Goal: Information Seeking & Learning: Learn about a topic

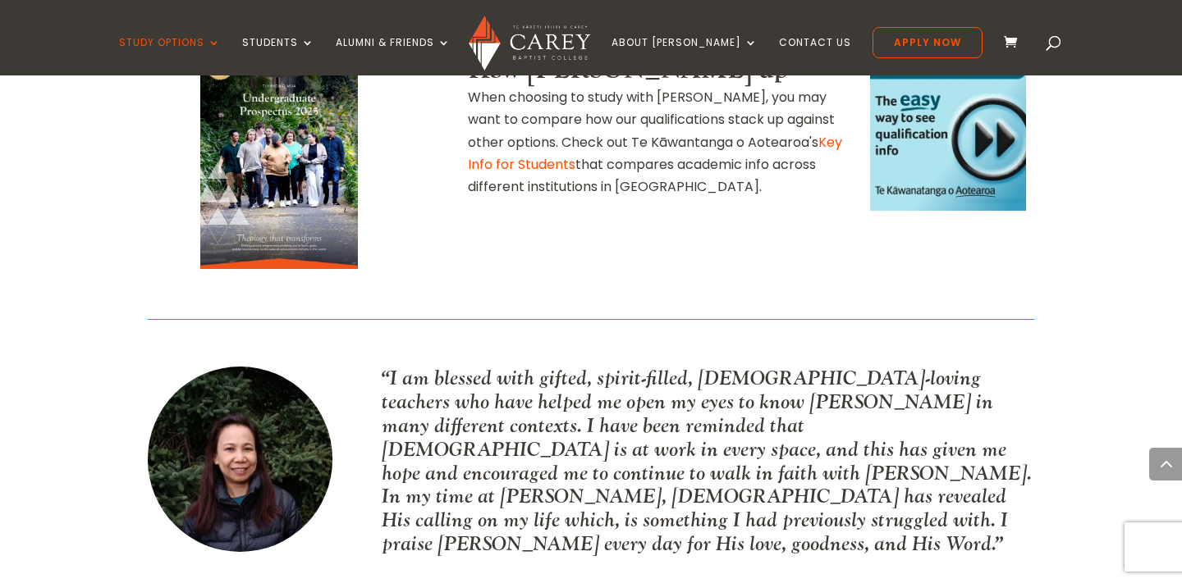
scroll to position [2124, 0]
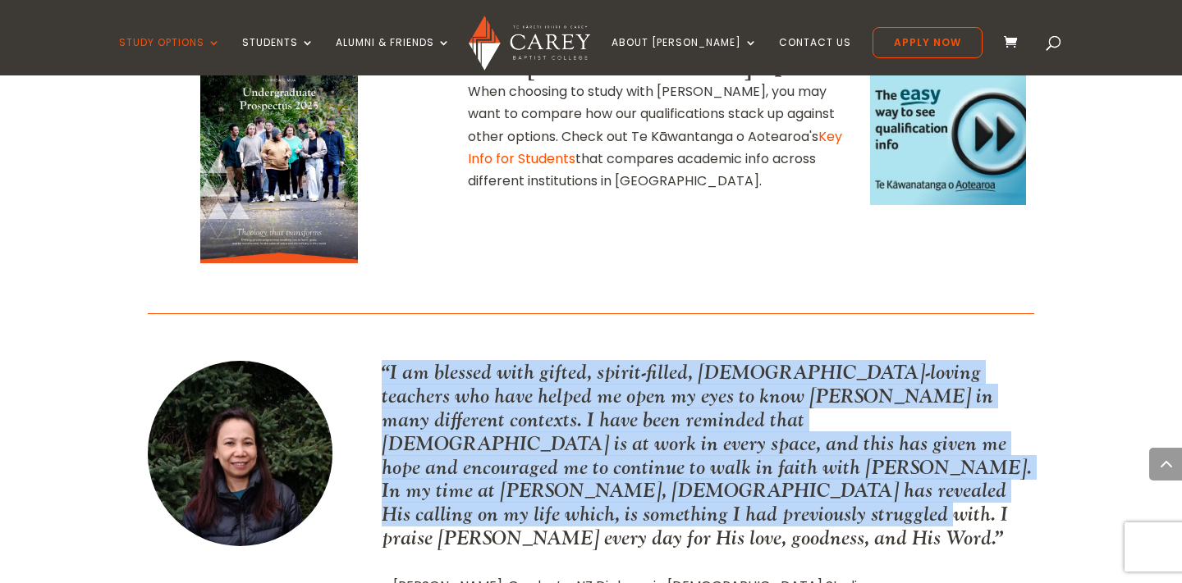
drag, startPoint x: 943, startPoint y: 366, endPoint x: 362, endPoint y: 241, distance: 594.2
click at [362, 336] on div "“I am blessed with gifted, spirit-filled, [DEMOGRAPHIC_DATA]-loving teachers wh…" at bounding box center [591, 478] width 886 height 285
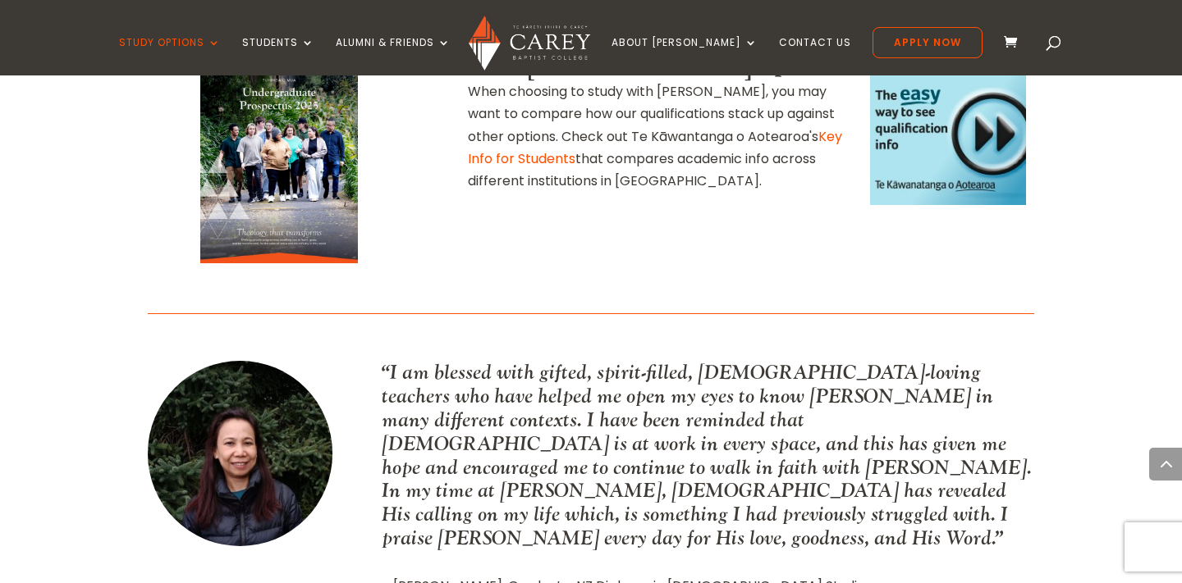
click at [445, 361] on p "“I am blessed with gifted, spirit-filled, [DEMOGRAPHIC_DATA]-loving teachers wh…" at bounding box center [708, 455] width 652 height 189
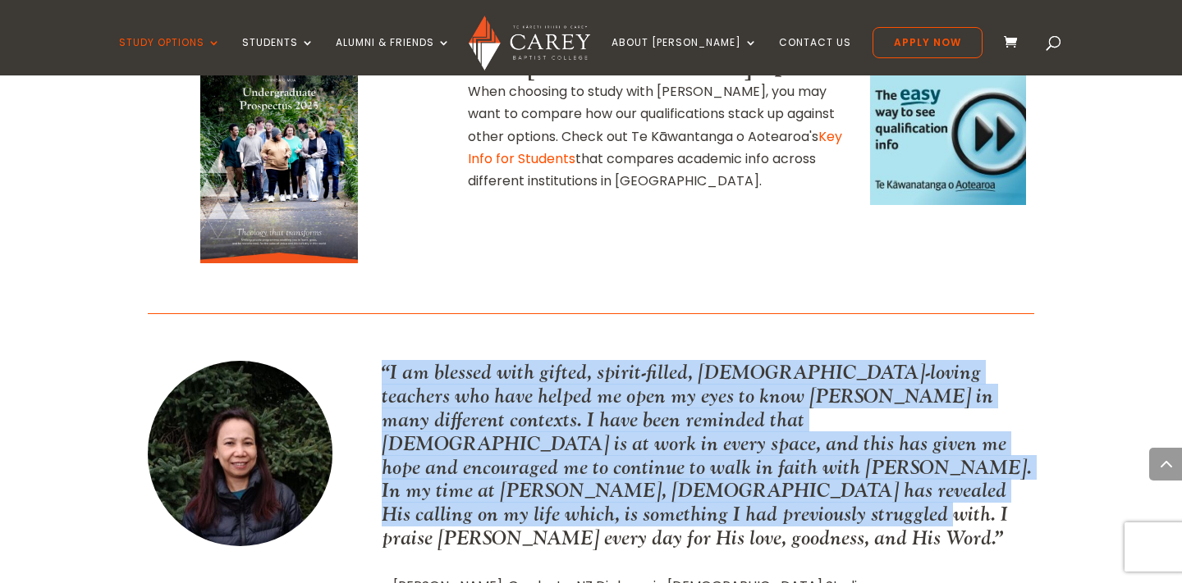
drag, startPoint x: 382, startPoint y: 241, endPoint x: 965, endPoint y: 372, distance: 597.8
click at [965, 372] on p "“I am blessed with gifted, spirit-filled, [DEMOGRAPHIC_DATA]-loving teachers wh…" at bounding box center [708, 455] width 652 height 189
click at [871, 361] on p "“I am blessed with gifted, spirit-filled, [DEMOGRAPHIC_DATA]-loving teachers wh…" at bounding box center [708, 455] width 652 height 189
drag, startPoint x: 380, startPoint y: 240, endPoint x: 953, endPoint y: 369, distance: 587.1
click at [953, 369] on div "“I am blessed with gifted, spirit-filled, [DEMOGRAPHIC_DATA]-loving teachers wh…" at bounding box center [591, 478] width 886 height 285
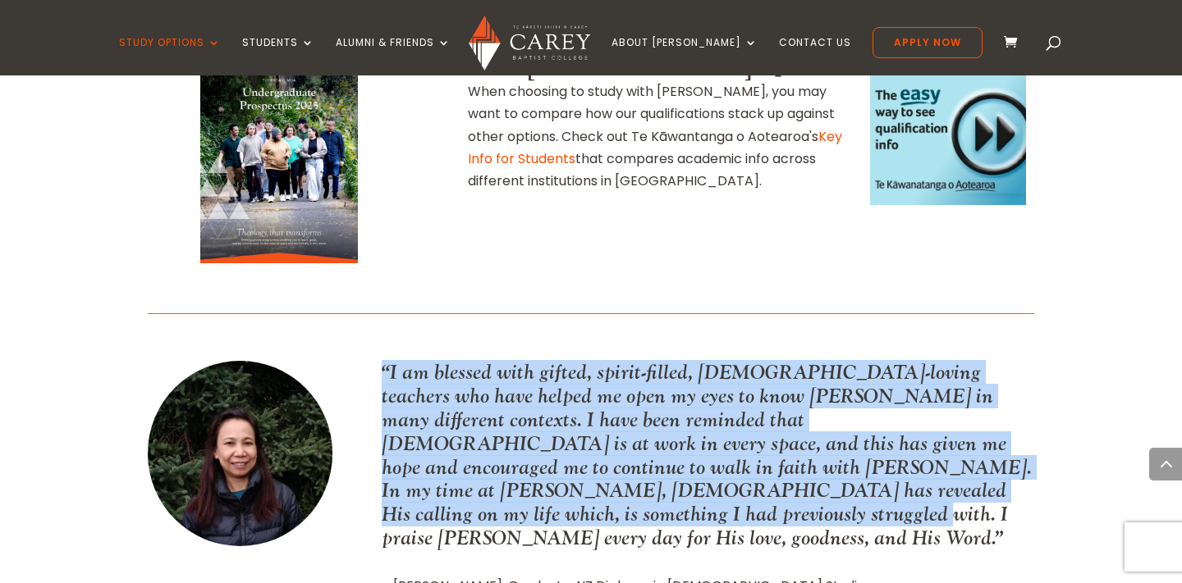
click at [953, 369] on p "“I am blessed with gifted, spirit-filled, [DEMOGRAPHIC_DATA]-loving teachers wh…" at bounding box center [708, 455] width 652 height 189
drag, startPoint x: 933, startPoint y: 364, endPoint x: 388, endPoint y: 246, distance: 557.3
click at [388, 361] on p "“I am blessed with gifted, spirit-filled, [DEMOGRAPHIC_DATA]-loving teachers wh…" at bounding box center [708, 455] width 652 height 189
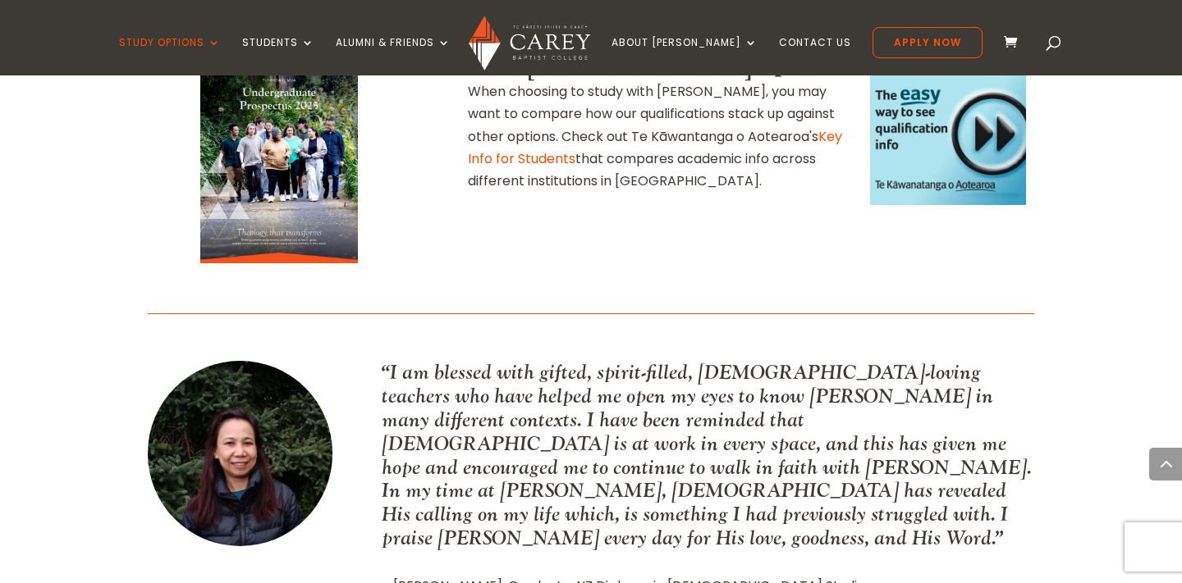
click at [388, 361] on p "“I am blessed with gifted, spirit-filled, [DEMOGRAPHIC_DATA]-loving teachers wh…" at bounding box center [708, 455] width 652 height 189
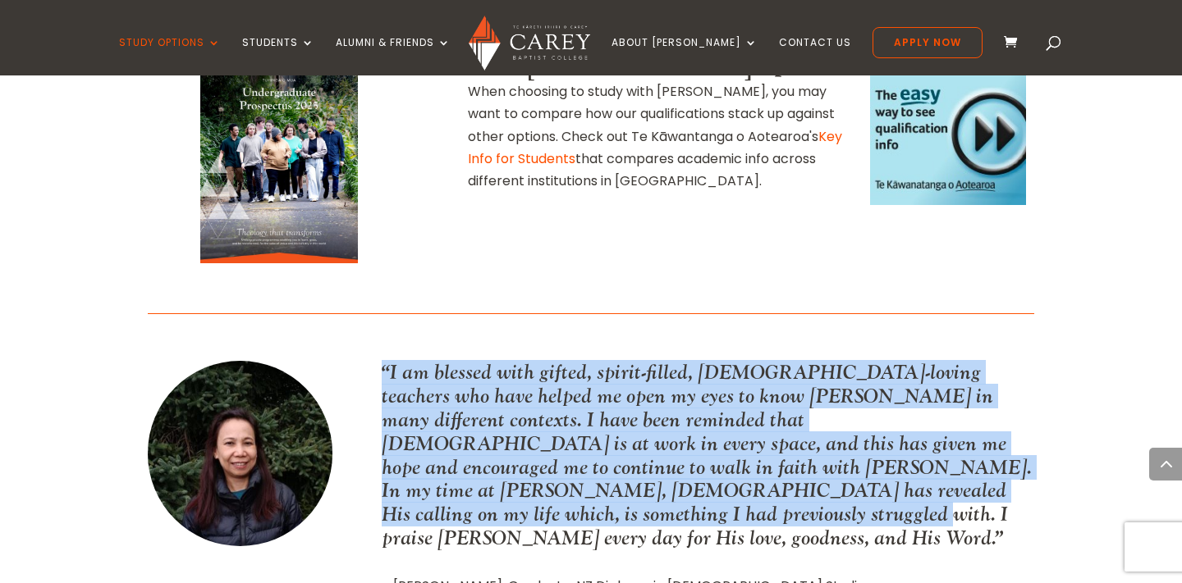
drag, startPoint x: 376, startPoint y: 239, endPoint x: 964, endPoint y: 366, distance: 601.9
click at [964, 366] on div "“I am blessed with gifted, spirit-filled, [DEMOGRAPHIC_DATA]-loving teachers wh…" at bounding box center [591, 478] width 886 height 285
click at [964, 366] on p "“I am blessed with gifted, spirit-filled, [DEMOGRAPHIC_DATA]-loving teachers wh…" at bounding box center [708, 455] width 652 height 189
drag, startPoint x: 964, startPoint y: 366, endPoint x: 342, endPoint y: 235, distance: 635.7
click at [342, 336] on div "“I am blessed with gifted, spirit-filled, [DEMOGRAPHIC_DATA]-loving teachers wh…" at bounding box center [591, 478] width 886 height 285
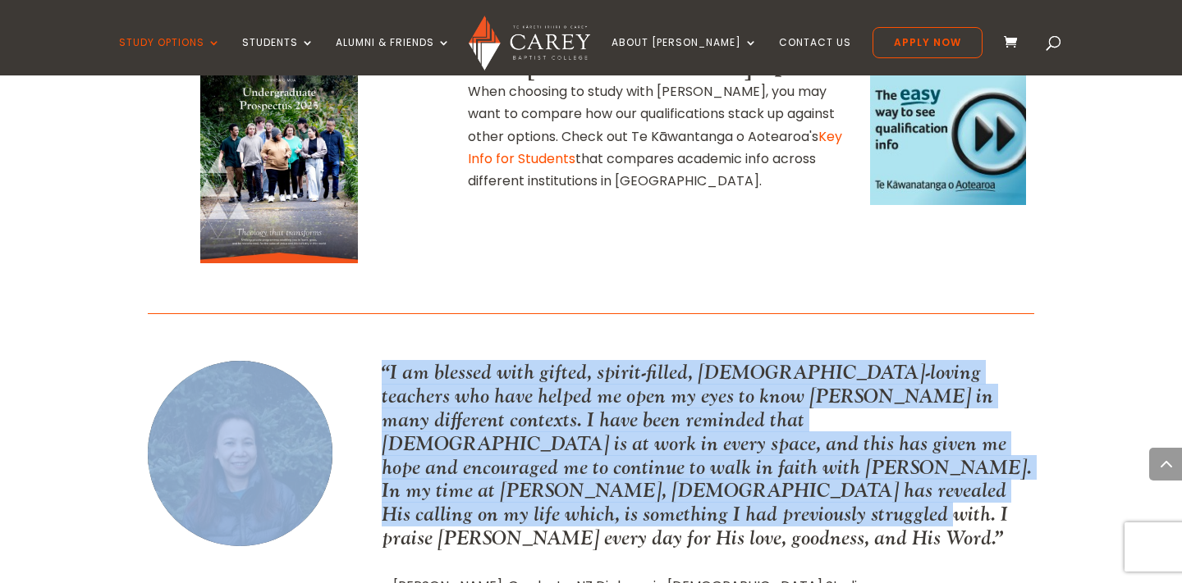
click at [342, 336] on div "“I am blessed with gifted, spirit-filled, [DEMOGRAPHIC_DATA]-loving teachers wh…" at bounding box center [591, 478] width 886 height 285
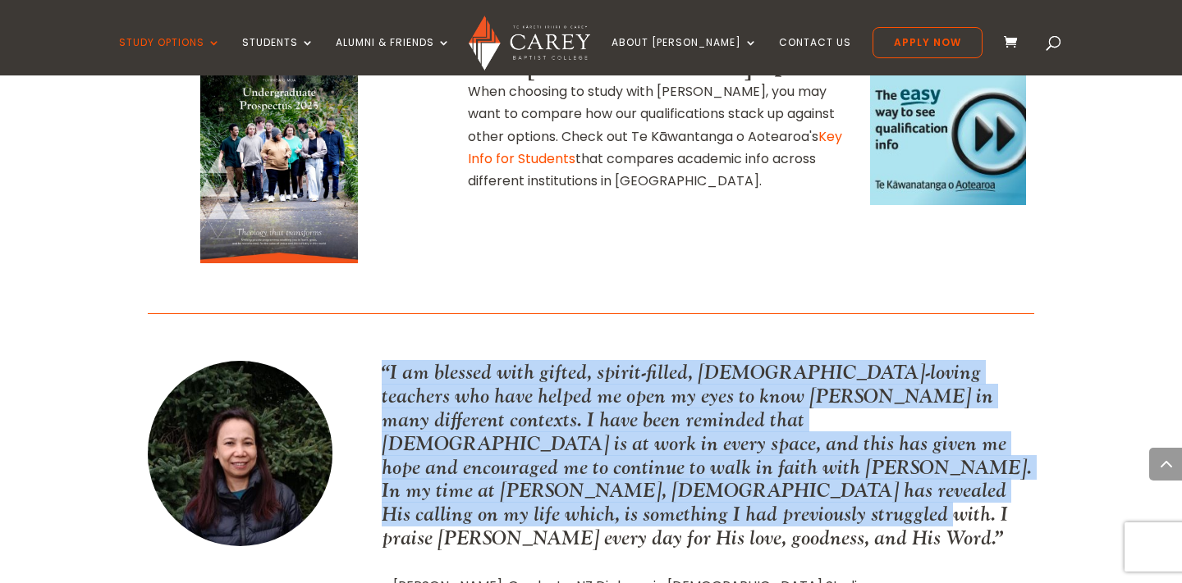
drag, startPoint x: 376, startPoint y: 237, endPoint x: 958, endPoint y: 362, distance: 595.0
click at [958, 362] on div "“I am blessed with gifted, spirit-filled, [DEMOGRAPHIC_DATA]-loving teachers wh…" at bounding box center [591, 478] width 886 height 285
click at [958, 362] on p "“I am blessed with gifted, spirit-filled, [DEMOGRAPHIC_DATA]-loving teachers wh…" at bounding box center [708, 455] width 652 height 189
drag, startPoint x: 958, startPoint y: 362, endPoint x: 344, endPoint y: 247, distance: 624.4
click at [344, 336] on div "“I am blessed with gifted, spirit-filled, [DEMOGRAPHIC_DATA]-loving teachers wh…" at bounding box center [591, 478] width 886 height 285
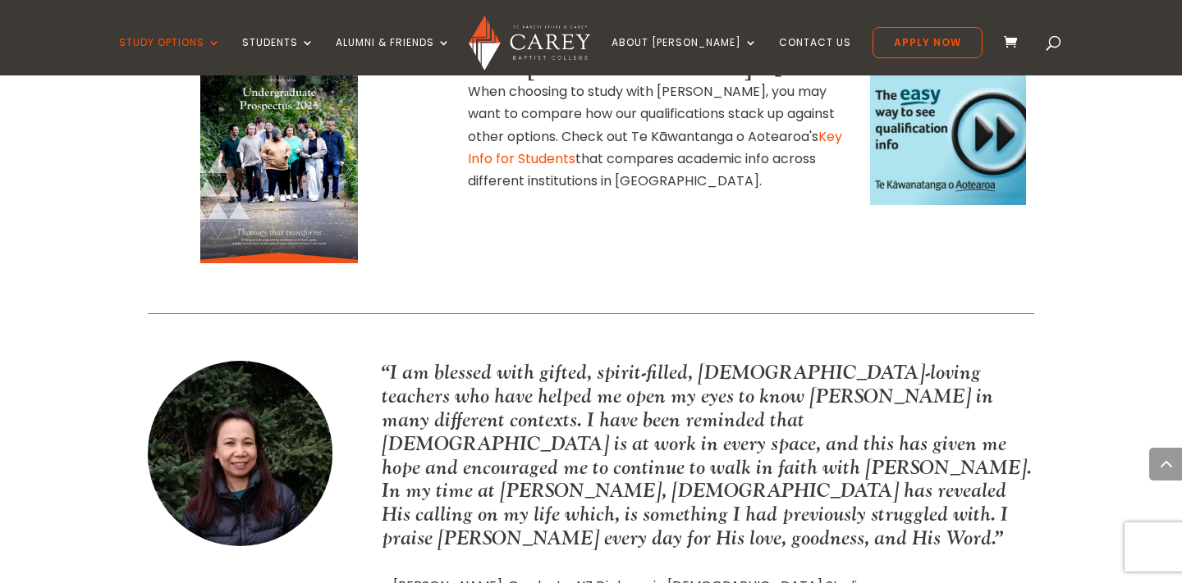
click at [361, 336] on div "“I am blessed with gifted, spirit-filled, [DEMOGRAPHIC_DATA]-loving teachers wh…" at bounding box center [591, 478] width 886 height 285
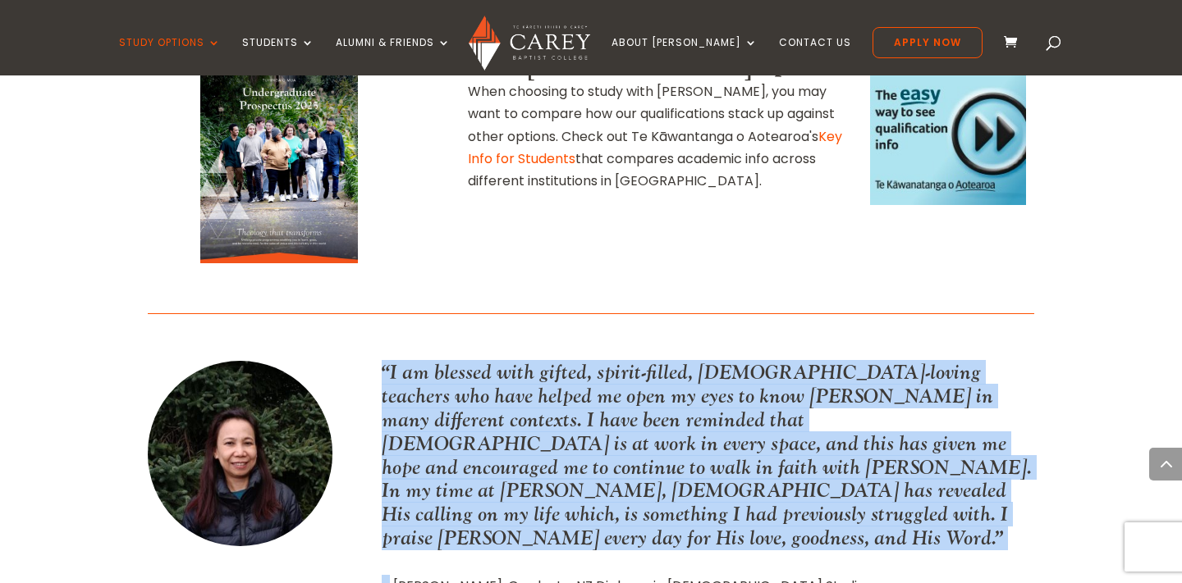
drag, startPoint x: 361, startPoint y: 243, endPoint x: 973, endPoint y: 382, distance: 627.8
click at [973, 382] on div "“I am blessed with gifted, spirit-filled, [DEMOGRAPHIC_DATA]-loving teachers wh…" at bounding box center [591, 478] width 886 height 285
click at [973, 382] on div "“I am blessed with gifted, spirit-filled, [DEMOGRAPHIC_DATA]-loving teachers wh…" at bounding box center [708, 478] width 652 height 235
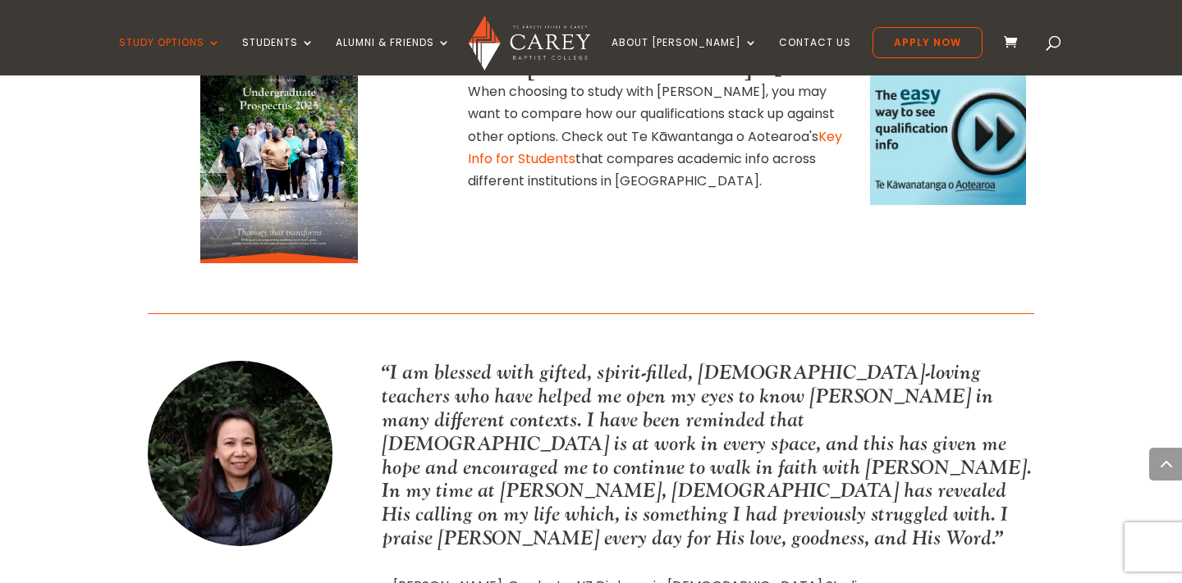
click at [944, 361] on p "“I am blessed with gifted, spirit-filled, [DEMOGRAPHIC_DATA]-loving teachers wh…" at bounding box center [708, 455] width 652 height 189
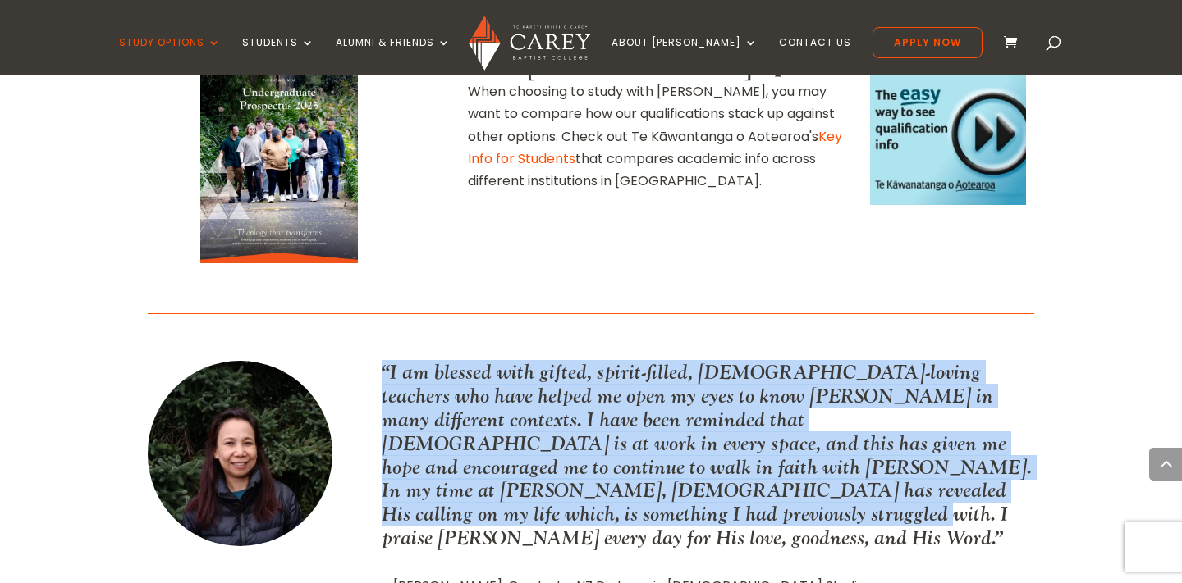
drag, startPoint x: 944, startPoint y: 359, endPoint x: 386, endPoint y: 236, distance: 572.2
click at [386, 361] on p "“I am blessed with gifted, spirit-filled, [DEMOGRAPHIC_DATA]-loving teachers wh…" at bounding box center [708, 455] width 652 height 189
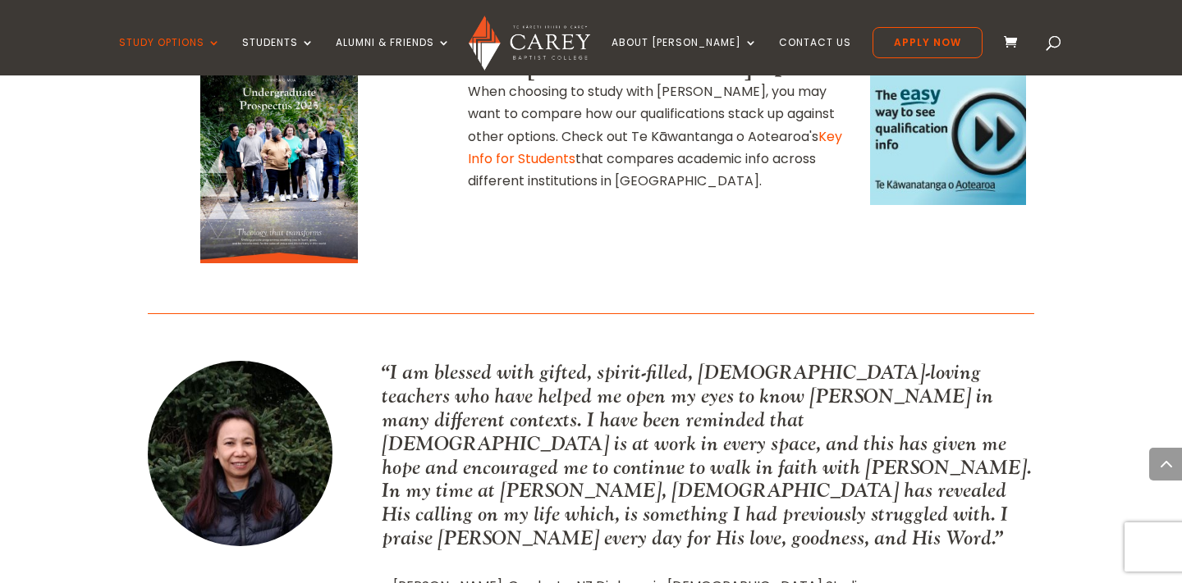
click at [371, 336] on div "“I am blessed with gifted, spirit-filled, [DEMOGRAPHIC_DATA]-loving teachers wh…" at bounding box center [591, 478] width 886 height 285
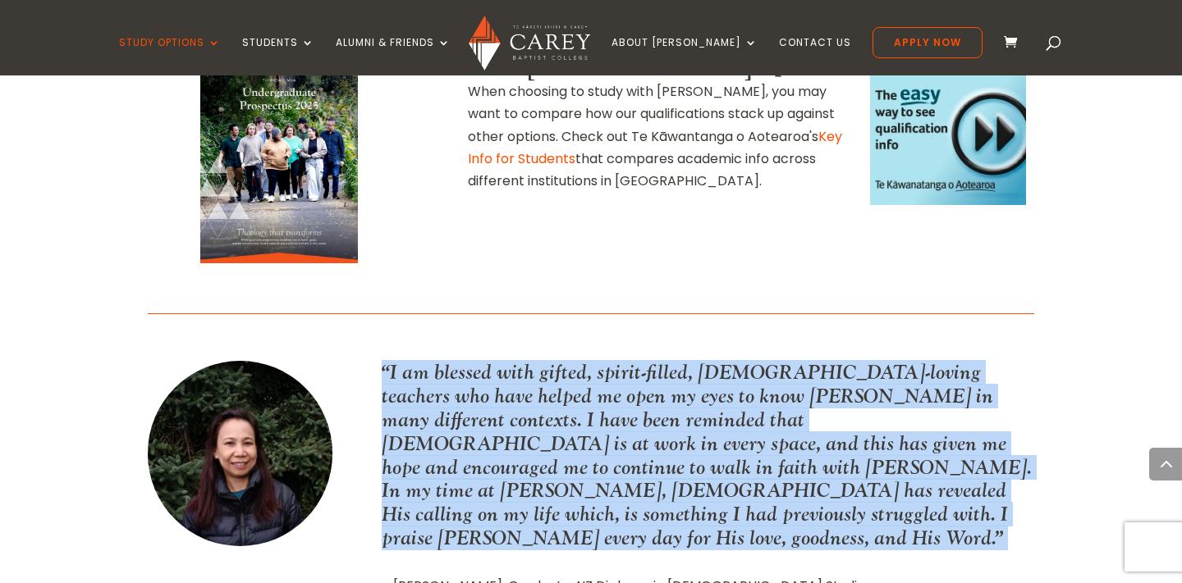
drag, startPoint x: 378, startPoint y: 235, endPoint x: 990, endPoint y: 376, distance: 628.0
click at [990, 376] on div "“I am blessed with gifted, spirit-filled, [DEMOGRAPHIC_DATA]-loving teachers wh…" at bounding box center [591, 478] width 886 height 285
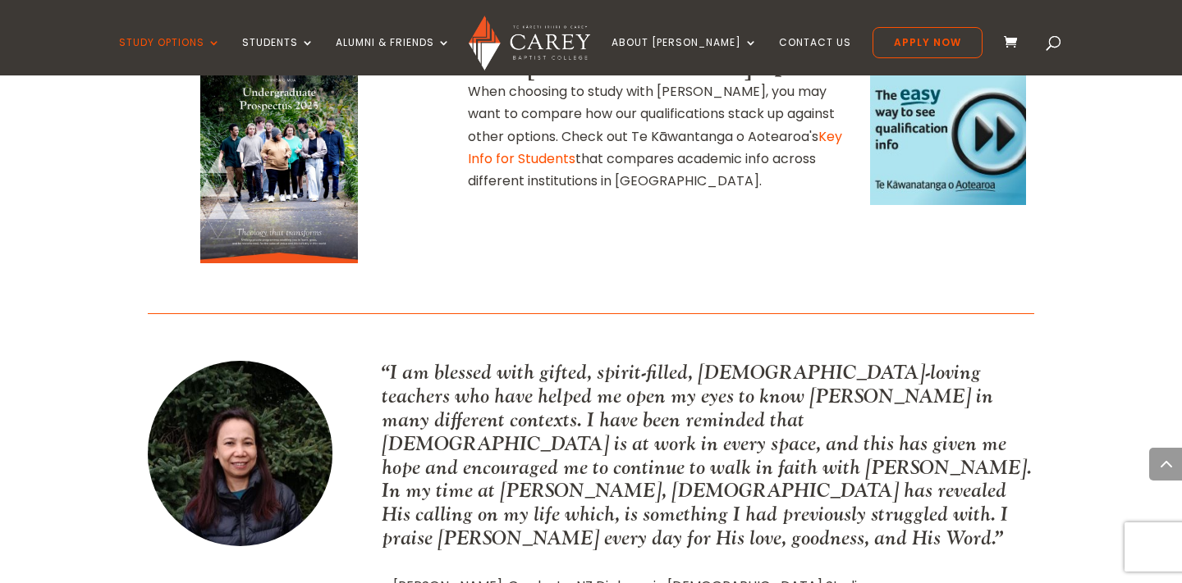
click at [977, 375] on div "“I am blessed with gifted, spirit-filled, [DEMOGRAPHIC_DATA]-loving teachers wh…" at bounding box center [708, 478] width 652 height 235
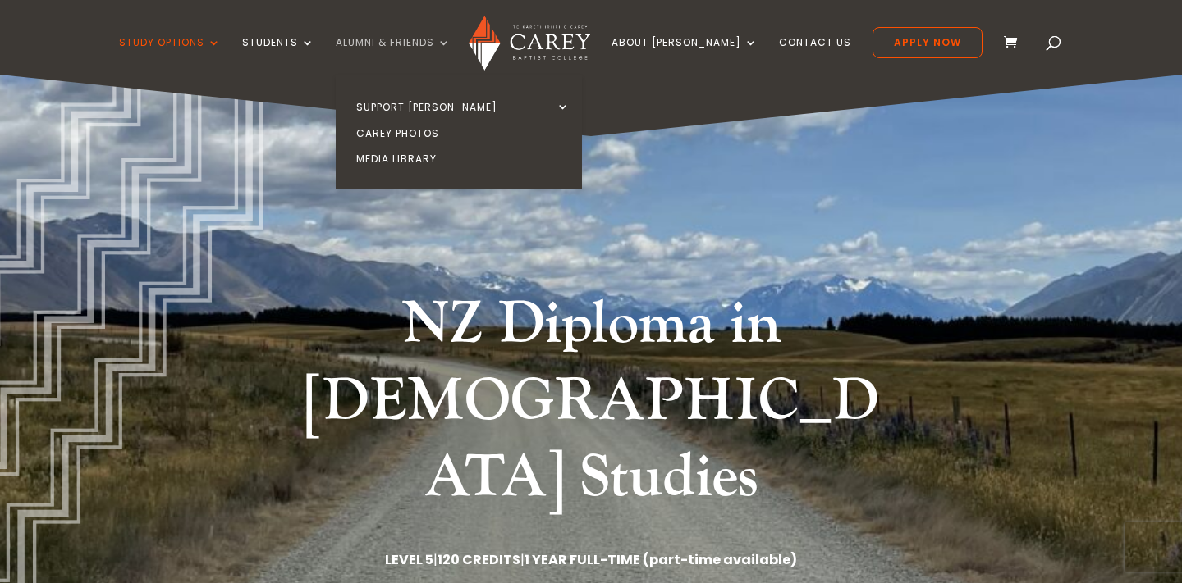
scroll to position [0, 0]
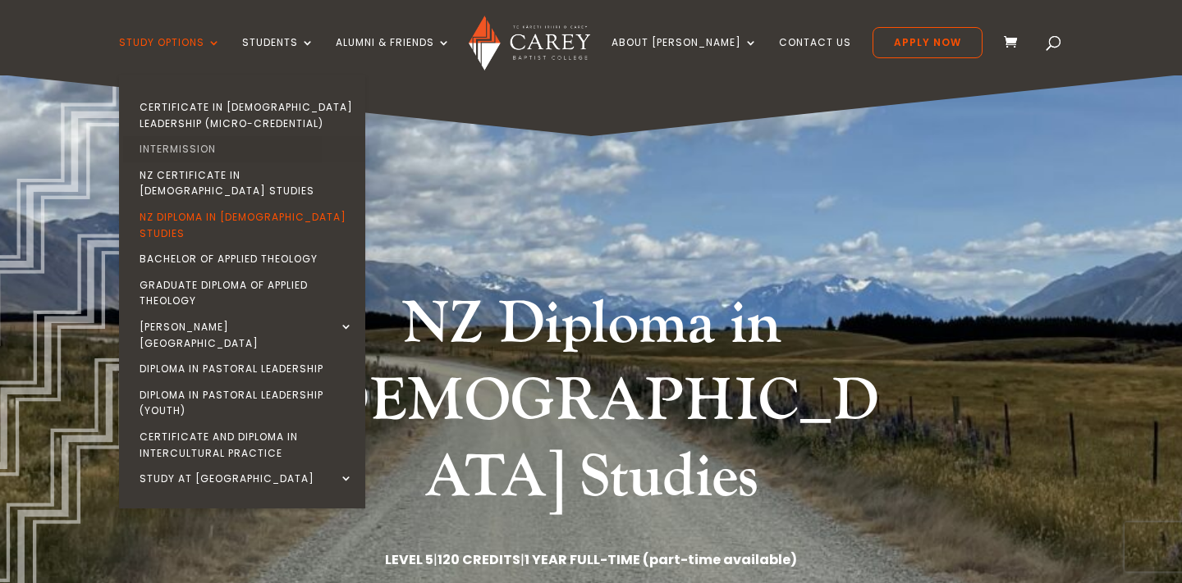
click at [220, 139] on link "Intermission" at bounding box center [246, 149] width 246 height 26
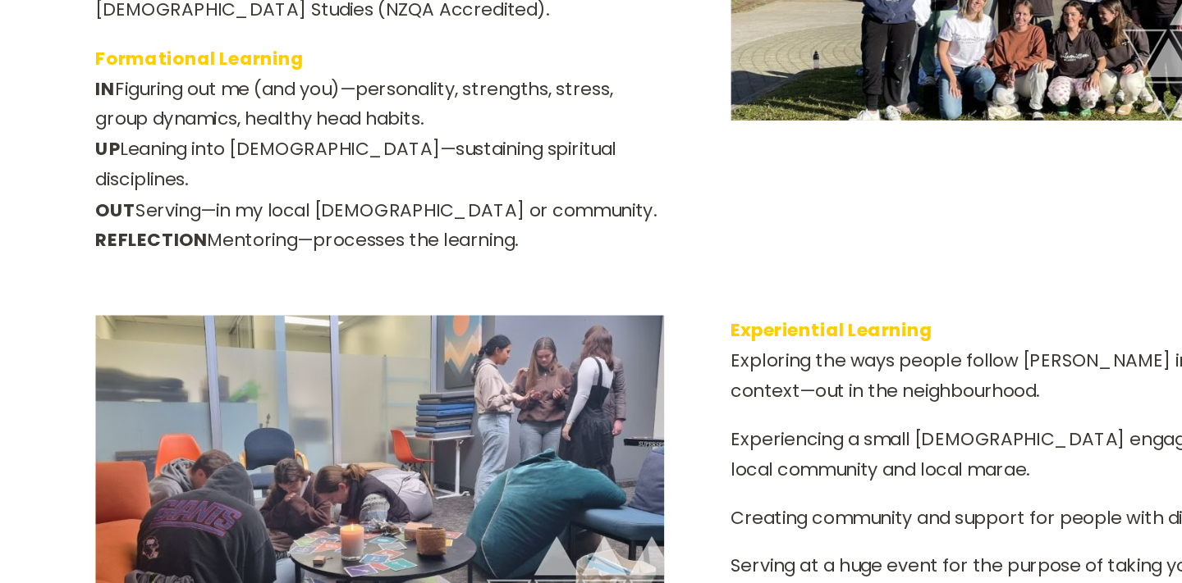
scroll to position [2574, 0]
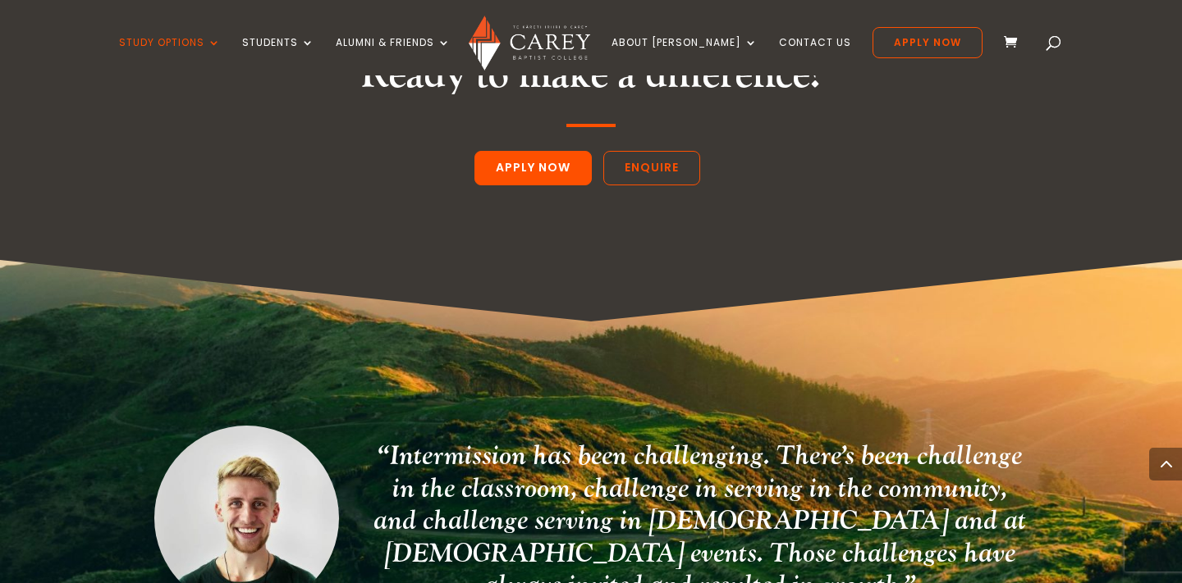
scroll to position [4515, 0]
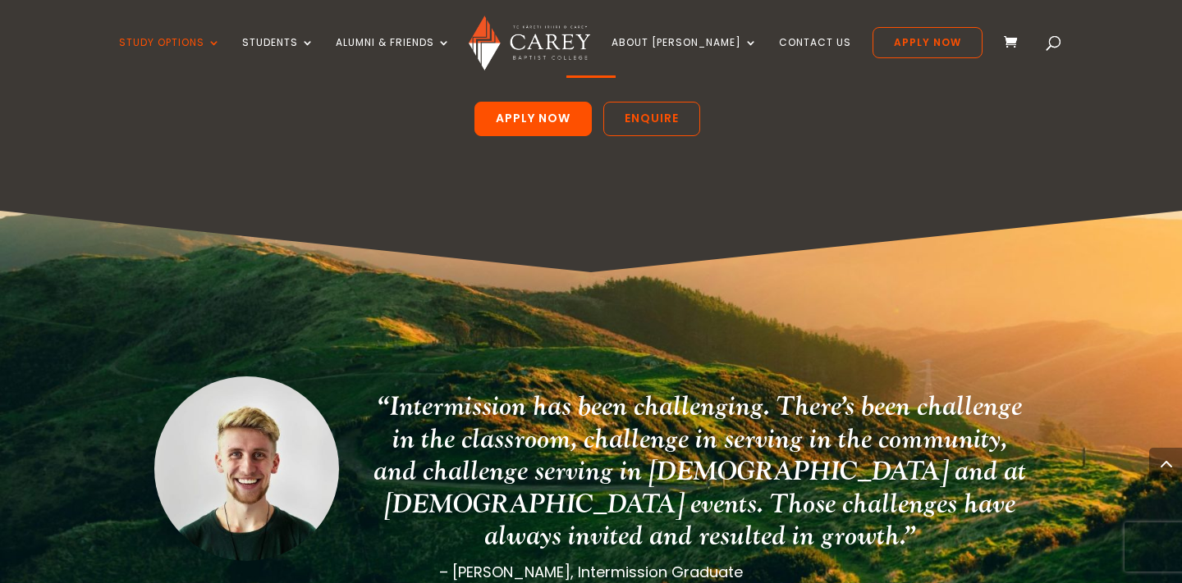
drag, startPoint x: 382, startPoint y: 205, endPoint x: 894, endPoint y: 384, distance: 543.1
click at [894, 384] on div "“Intermission has been challenging. There’s been challenge in the classroom, ch…" at bounding box center [591, 481] width 1040 height 540
click at [725, 390] on em "“Intermission has been challenging. There’s been challenge in the classroom, ch…" at bounding box center [699, 471] width 652 height 163
